Goal: Task Accomplishment & Management: Manage account settings

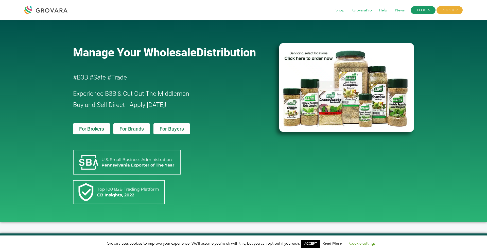
click at [427, 14] on link "LOGIN" at bounding box center [423, 10] width 25 height 8
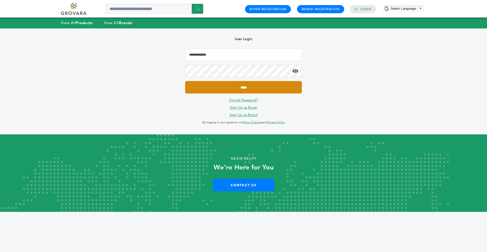
type input "**********"
click at [268, 87] on input "*****" at bounding box center [243, 87] width 117 height 12
